Goal: Information Seeking & Learning: Learn about a topic

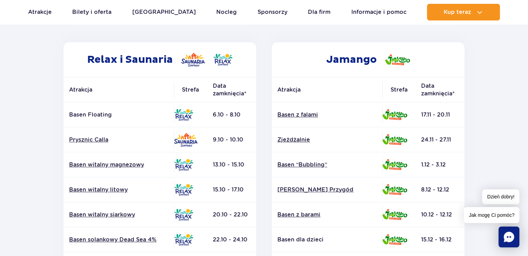
scroll to position [139, 0]
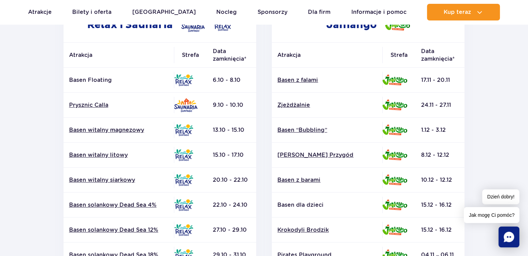
click at [214, 136] on td "13.10 - 15.10" at bounding box center [231, 130] width 49 height 25
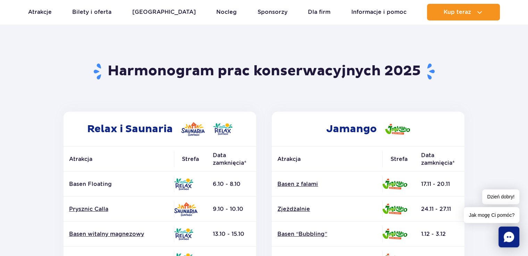
scroll to position [0, 0]
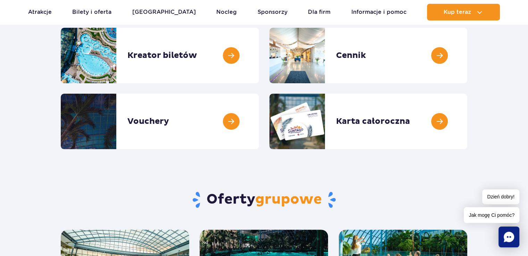
scroll to position [69, 0]
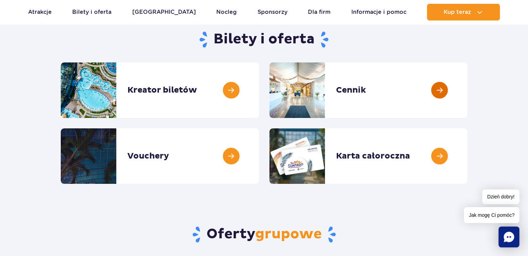
click at [467, 94] on link at bounding box center [467, 89] width 0 height 55
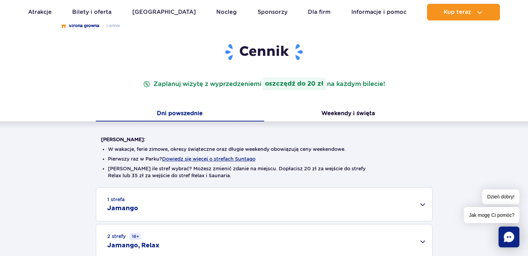
scroll to position [173, 0]
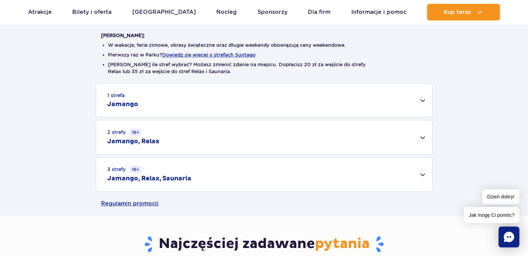
click at [422, 101] on div "1 strefa Jamango" at bounding box center [264, 100] width 336 height 33
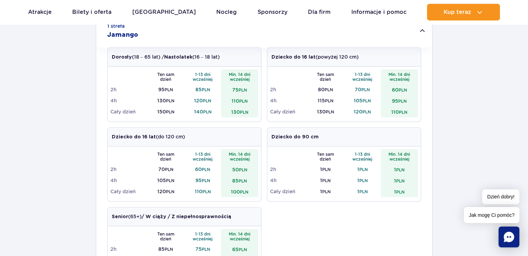
scroll to position [381, 0]
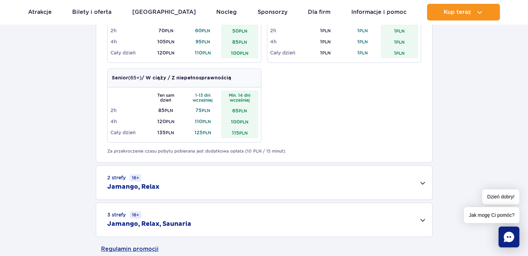
click at [421, 185] on div "2 strefy 16+ Jamango, Relax" at bounding box center [264, 183] width 336 height 34
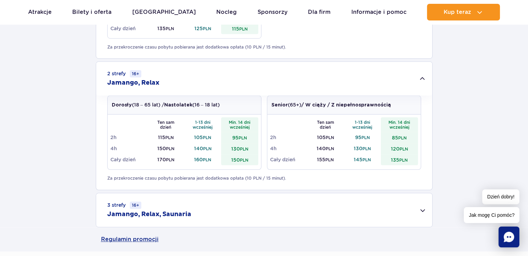
scroll to position [555, 0]
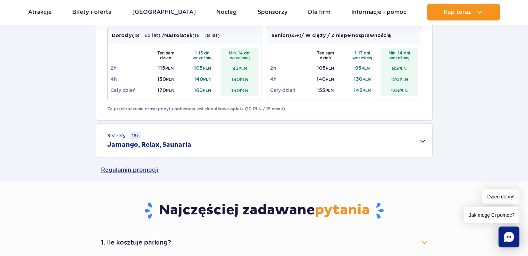
click at [426, 142] on div "3 strefy 16+ Jamango, Relax, Saunaria" at bounding box center [264, 141] width 336 height 34
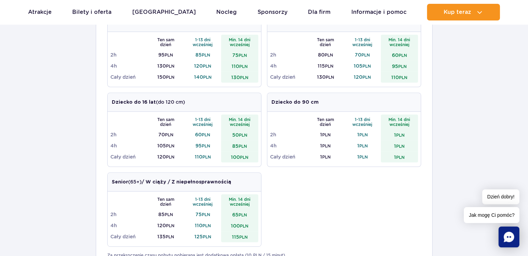
scroll to position [208, 0]
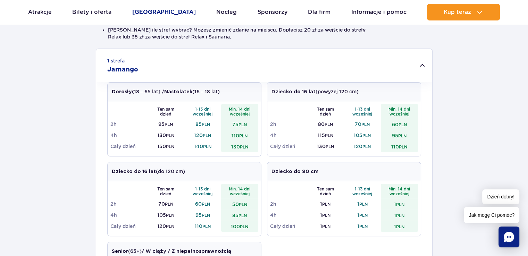
click at [171, 13] on link "[GEOGRAPHIC_DATA]" at bounding box center [163, 12] width 63 height 17
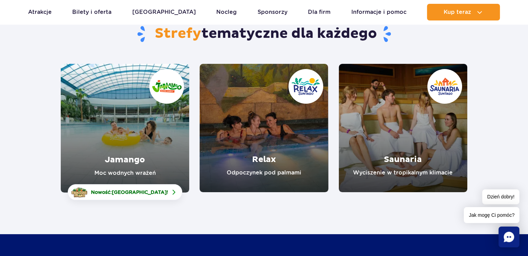
scroll to position [104, 0]
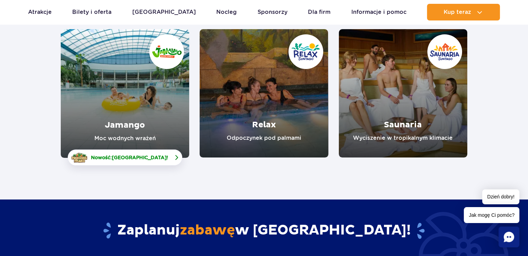
click at [130, 154] on span "Nowość: Crocodile Island !" at bounding box center [129, 157] width 77 height 7
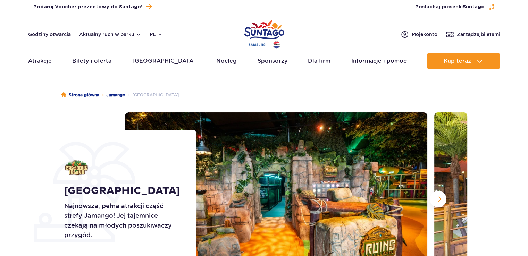
scroll to position [69, 0]
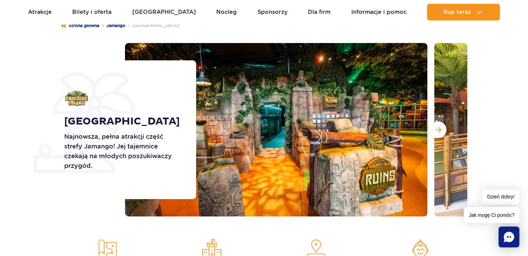
click at [439, 132] on span "Następny slajd" at bounding box center [438, 130] width 6 height 6
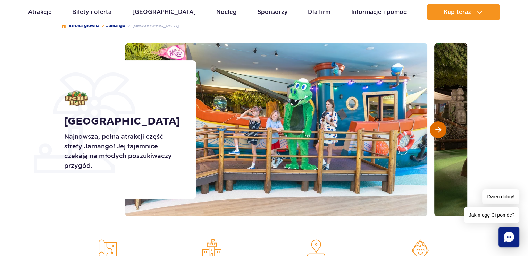
click at [439, 132] on span "Następny slajd" at bounding box center [438, 130] width 6 height 6
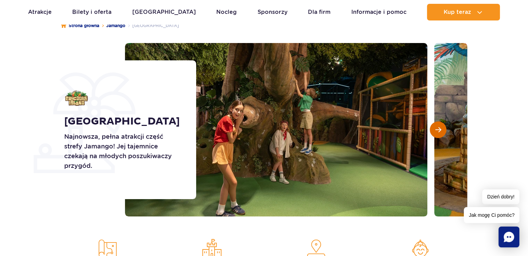
click at [439, 132] on span "Następny slajd" at bounding box center [438, 130] width 6 height 6
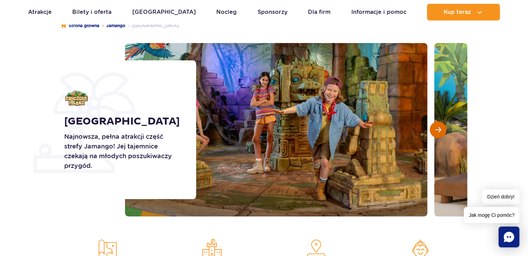
click at [439, 131] on span "Następny slajd" at bounding box center [438, 130] width 6 height 6
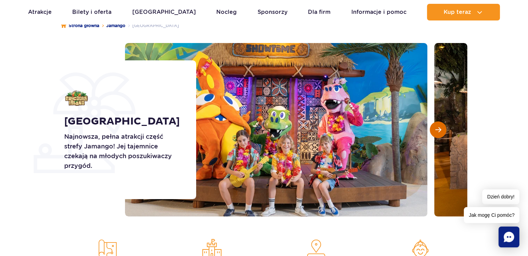
click at [439, 131] on span "Następny slajd" at bounding box center [438, 130] width 6 height 6
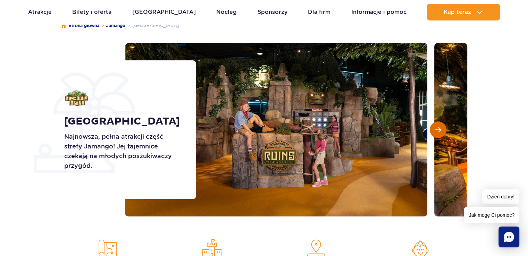
click at [439, 131] on span "Następny slajd" at bounding box center [438, 130] width 6 height 6
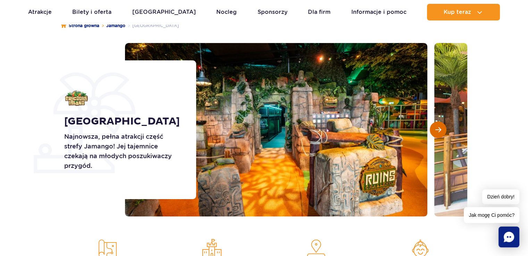
click at [439, 131] on span "Następny slajd" at bounding box center [438, 130] width 6 height 6
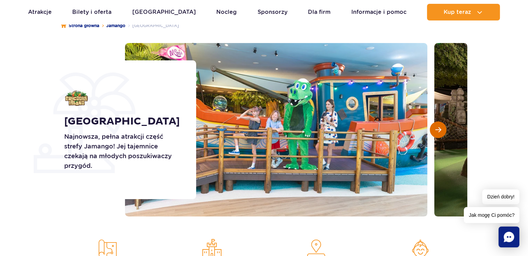
click at [439, 131] on span "Następny slajd" at bounding box center [438, 130] width 6 height 6
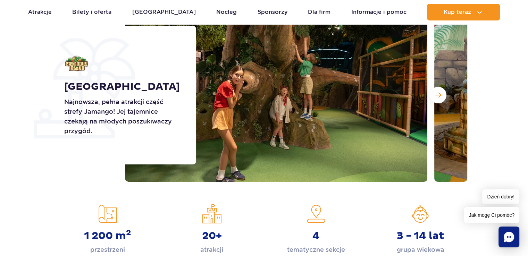
scroll to position [35, 0]
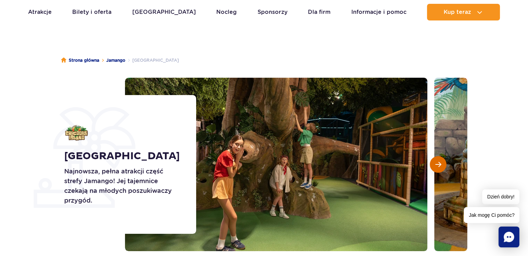
click at [436, 168] on button "Następny slajd" at bounding box center [437, 164] width 17 height 17
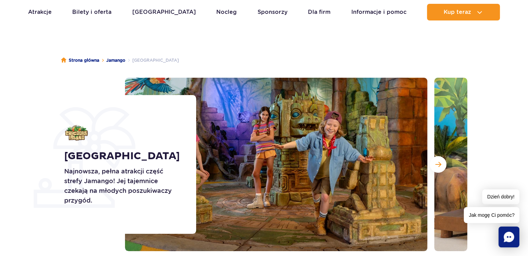
scroll to position [0, 0]
